Goal: Navigation & Orientation: Find specific page/section

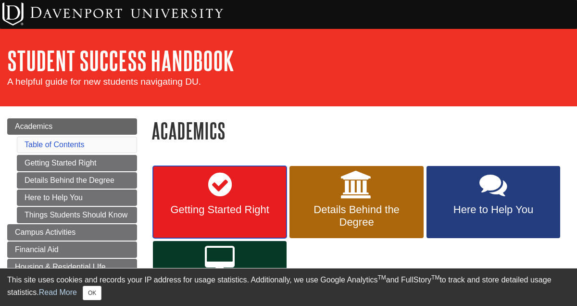
click at [231, 194] on icon at bounding box center [220, 185] width 24 height 28
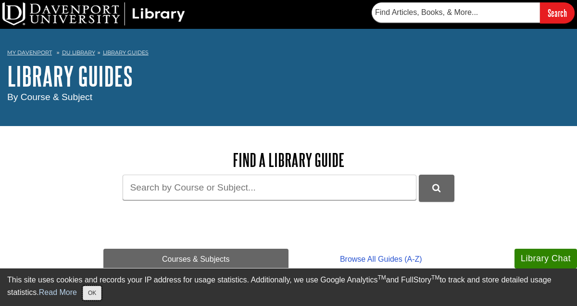
click at [98, 292] on button "OK" at bounding box center [92, 293] width 19 height 14
